Goal: Task Accomplishment & Management: Use online tool/utility

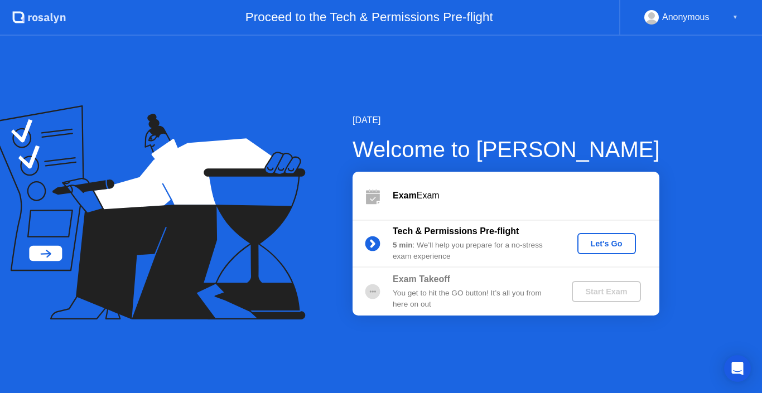
click at [610, 235] on button "Let's Go" at bounding box center [606, 243] width 59 height 21
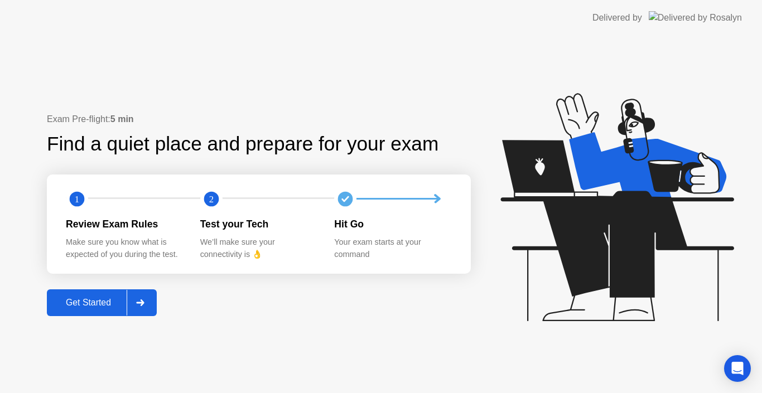
click at [107, 299] on div "Get Started" at bounding box center [88, 303] width 76 height 10
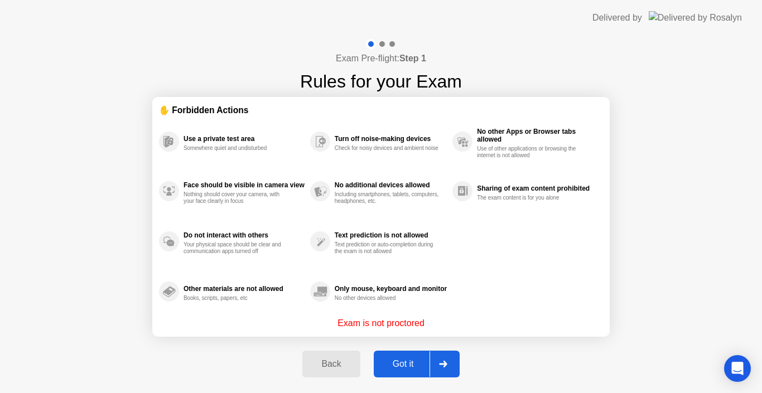
click at [399, 364] on div "Got it" at bounding box center [403, 364] width 52 height 10
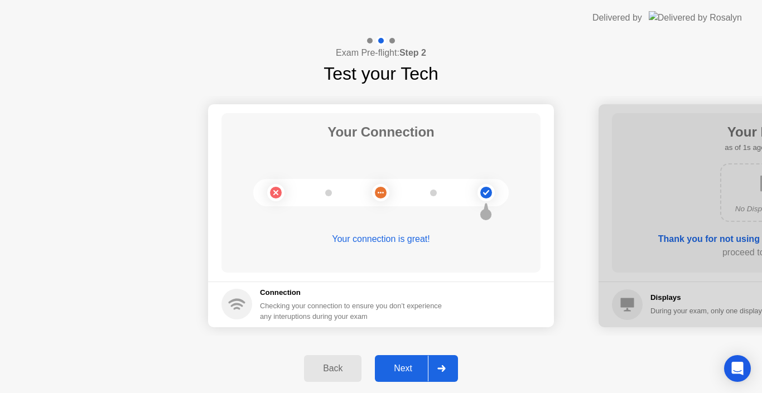
click at [411, 364] on div "Next" at bounding box center [403, 369] width 50 height 10
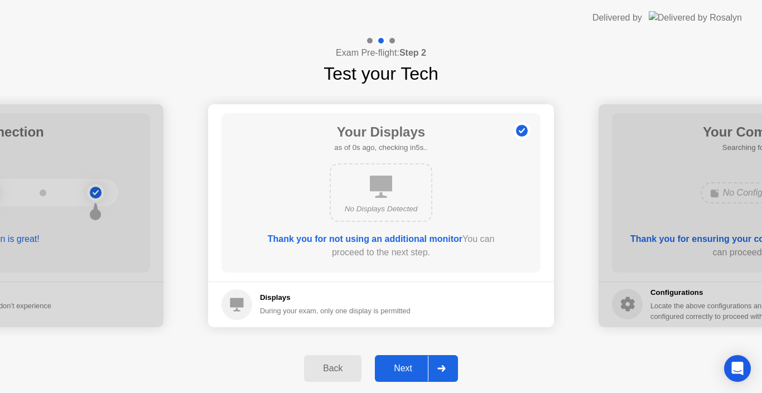
click at [411, 364] on div "Next" at bounding box center [403, 369] width 50 height 10
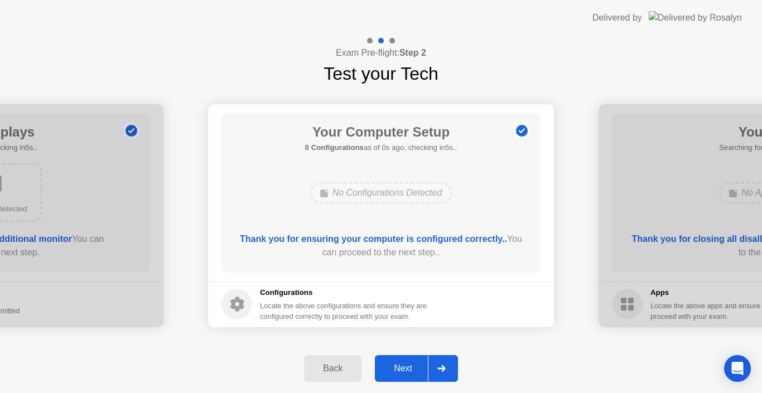
click at [410, 369] on div "Next" at bounding box center [403, 369] width 50 height 10
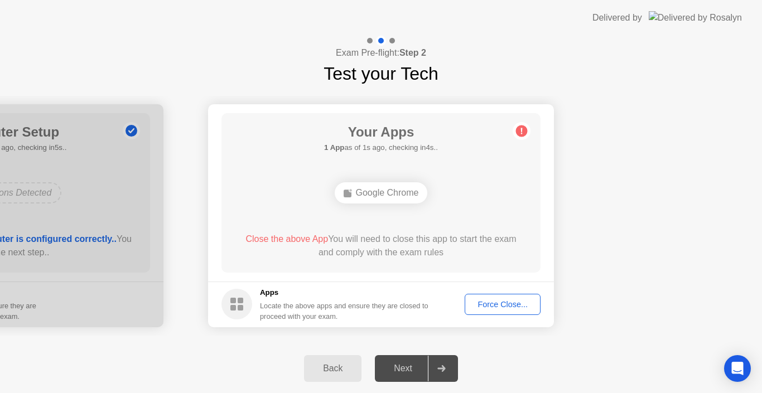
click at [494, 312] on button "Force Close..." at bounding box center [502, 304] width 76 height 21
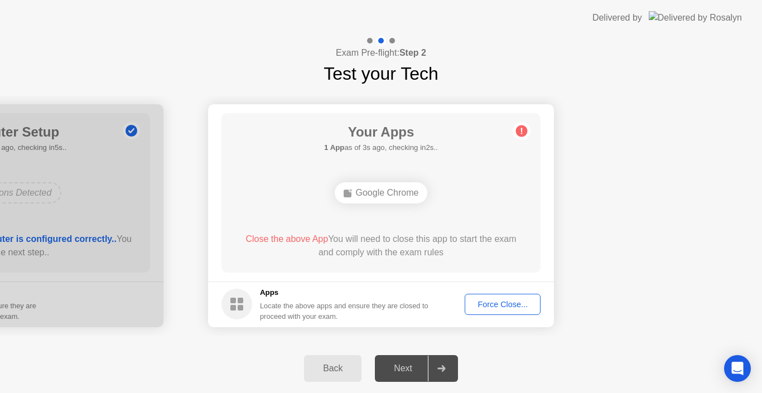
click at [490, 300] on div "Force Close..." at bounding box center [502, 304] width 68 height 9
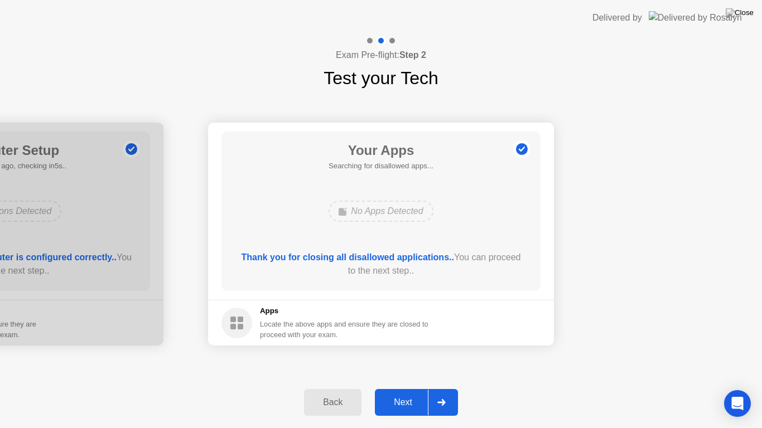
click at [399, 393] on div "Next" at bounding box center [403, 403] width 50 height 10
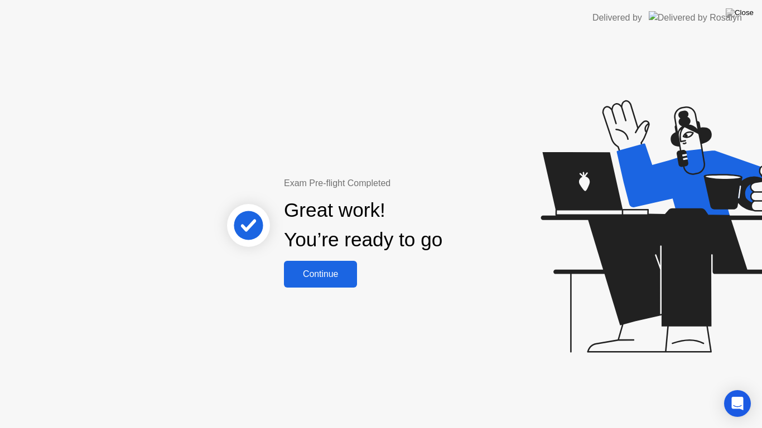
click at [331, 281] on button "Continue" at bounding box center [320, 274] width 73 height 27
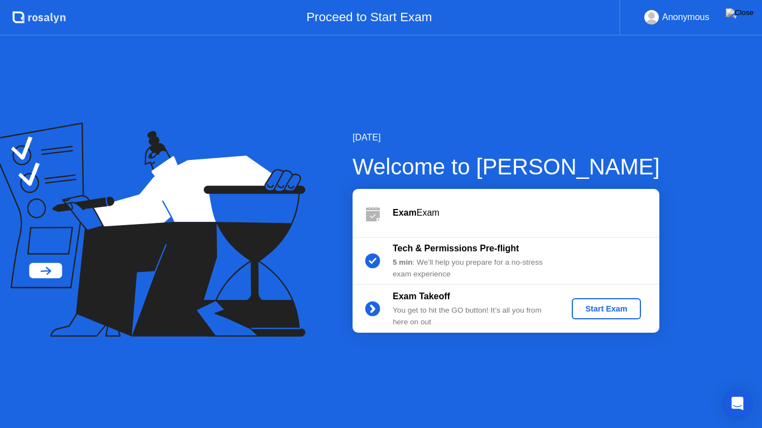
click at [584, 304] on div "Start Exam" at bounding box center [606, 308] width 60 height 9
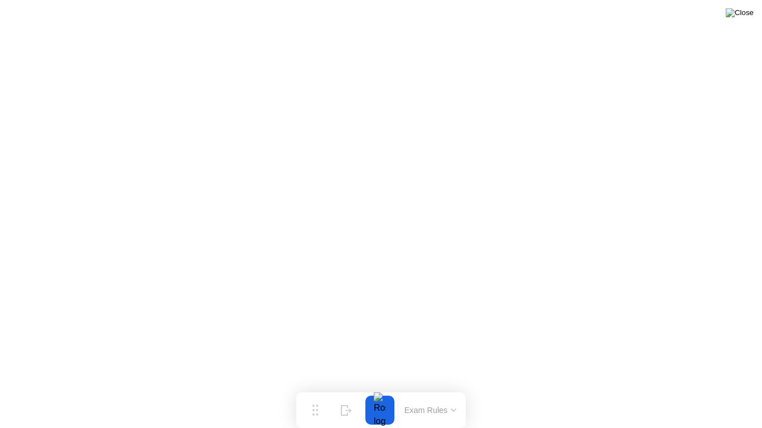
click at [747, 17] on img at bounding box center [739, 12] width 28 height 9
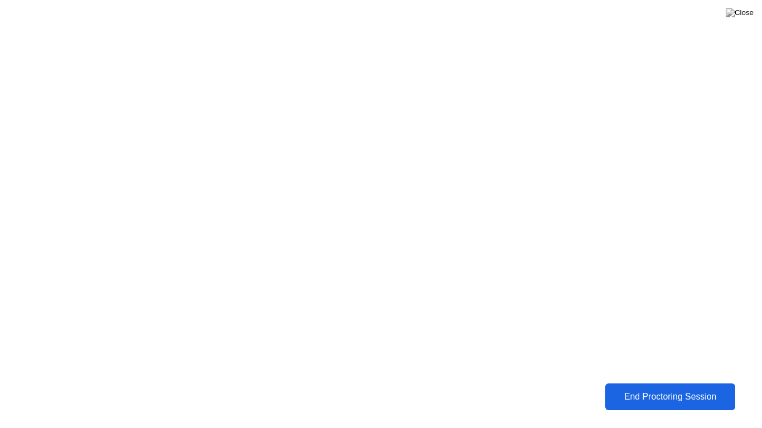
click at [639, 393] on div "End Proctoring Session" at bounding box center [670, 397] width 124 height 10
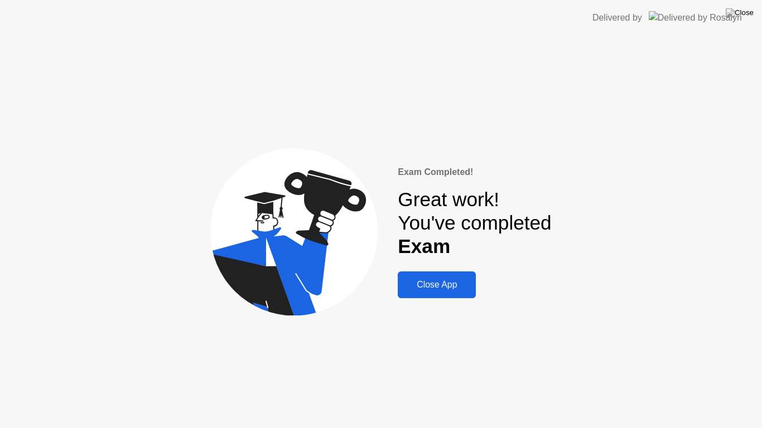
click at [447, 280] on div "Close App" at bounding box center [436, 285] width 71 height 10
